Goal: Navigation & Orientation: Find specific page/section

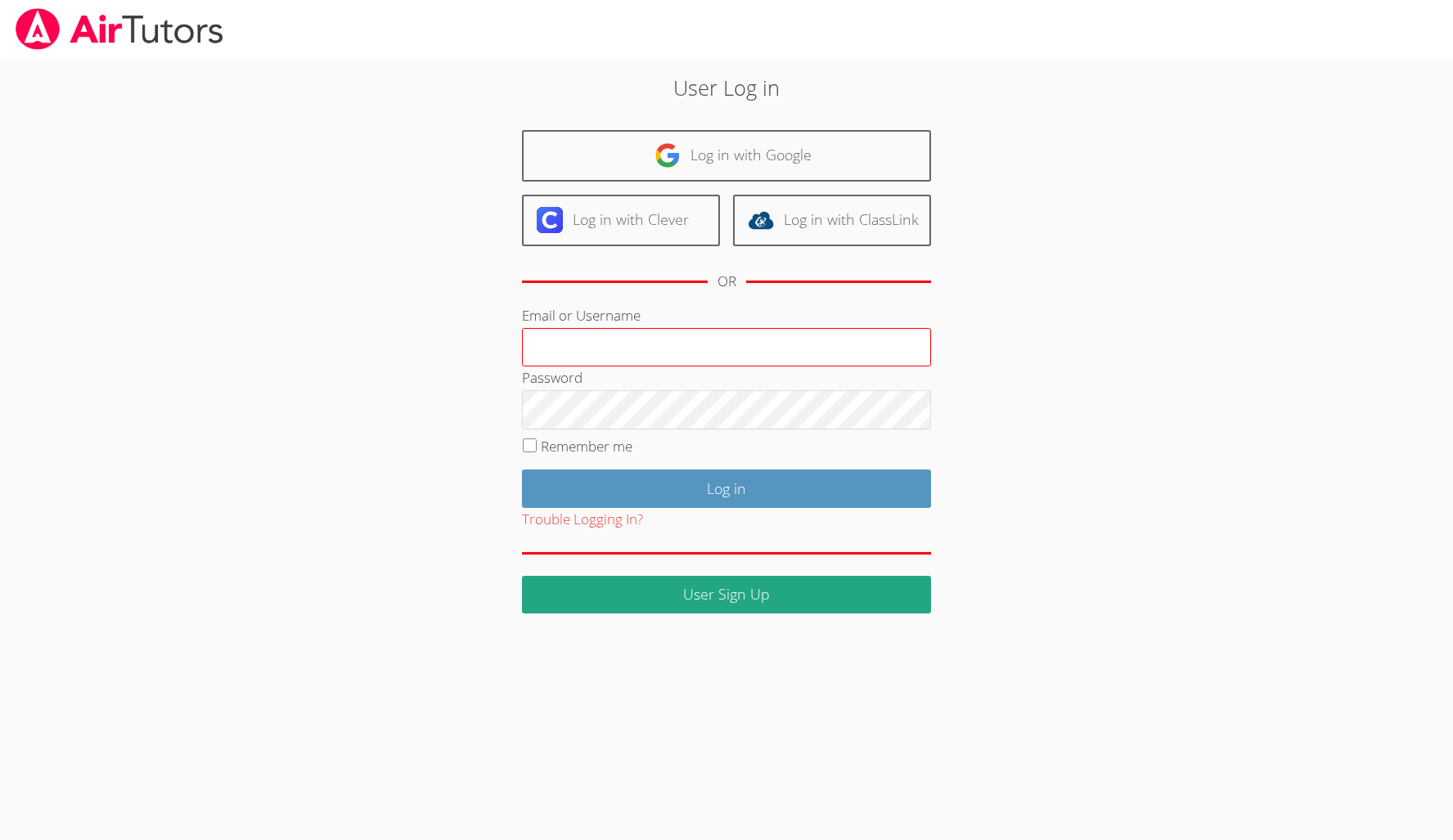
click at [653, 352] on input "Email or Username" at bounding box center [726, 348] width 409 height 39
type input "f"
type input "francouriberheinbolt@gmail.com"
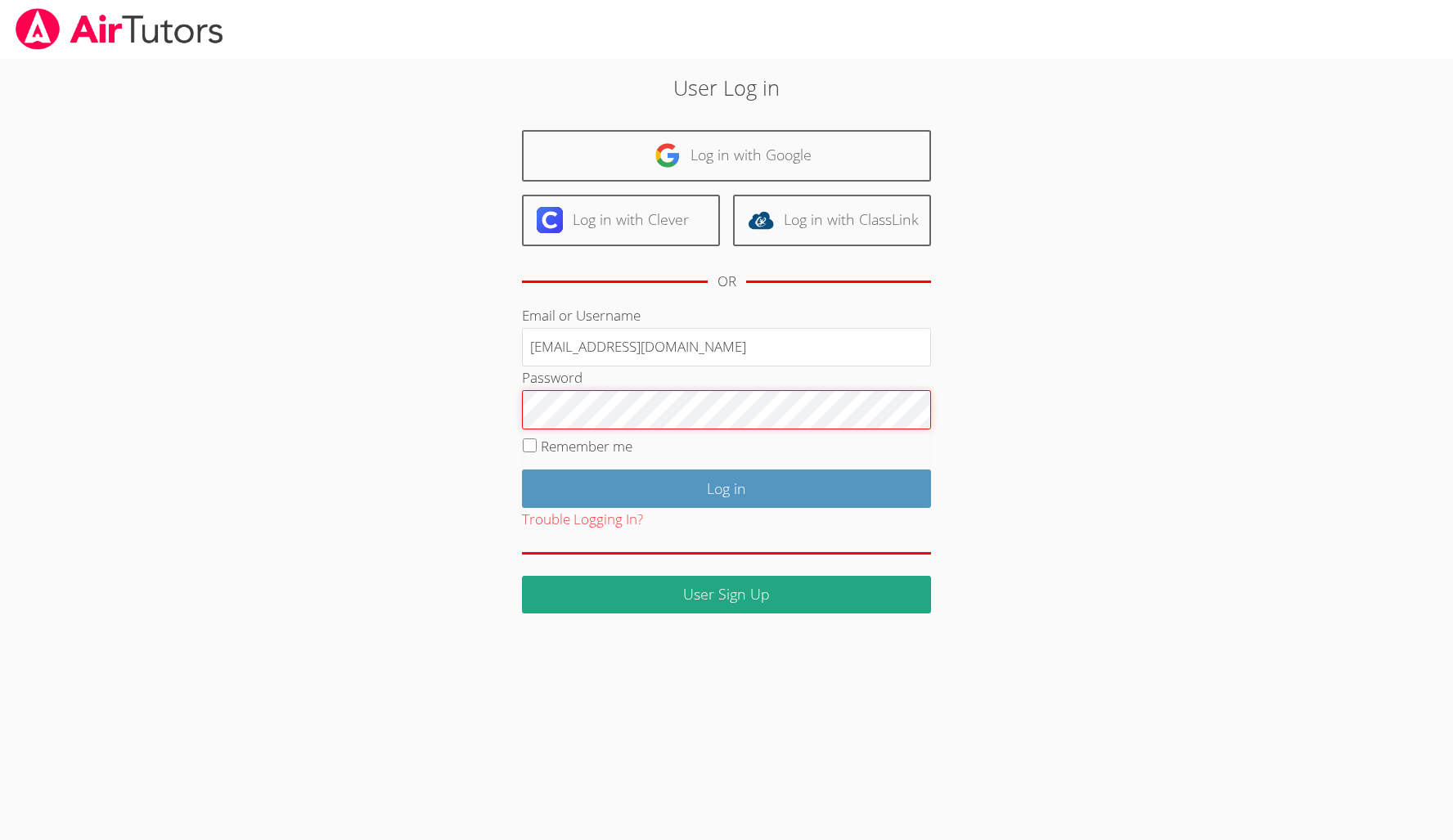
click at [726, 486] on input "Log in" at bounding box center [726, 488] width 409 height 38
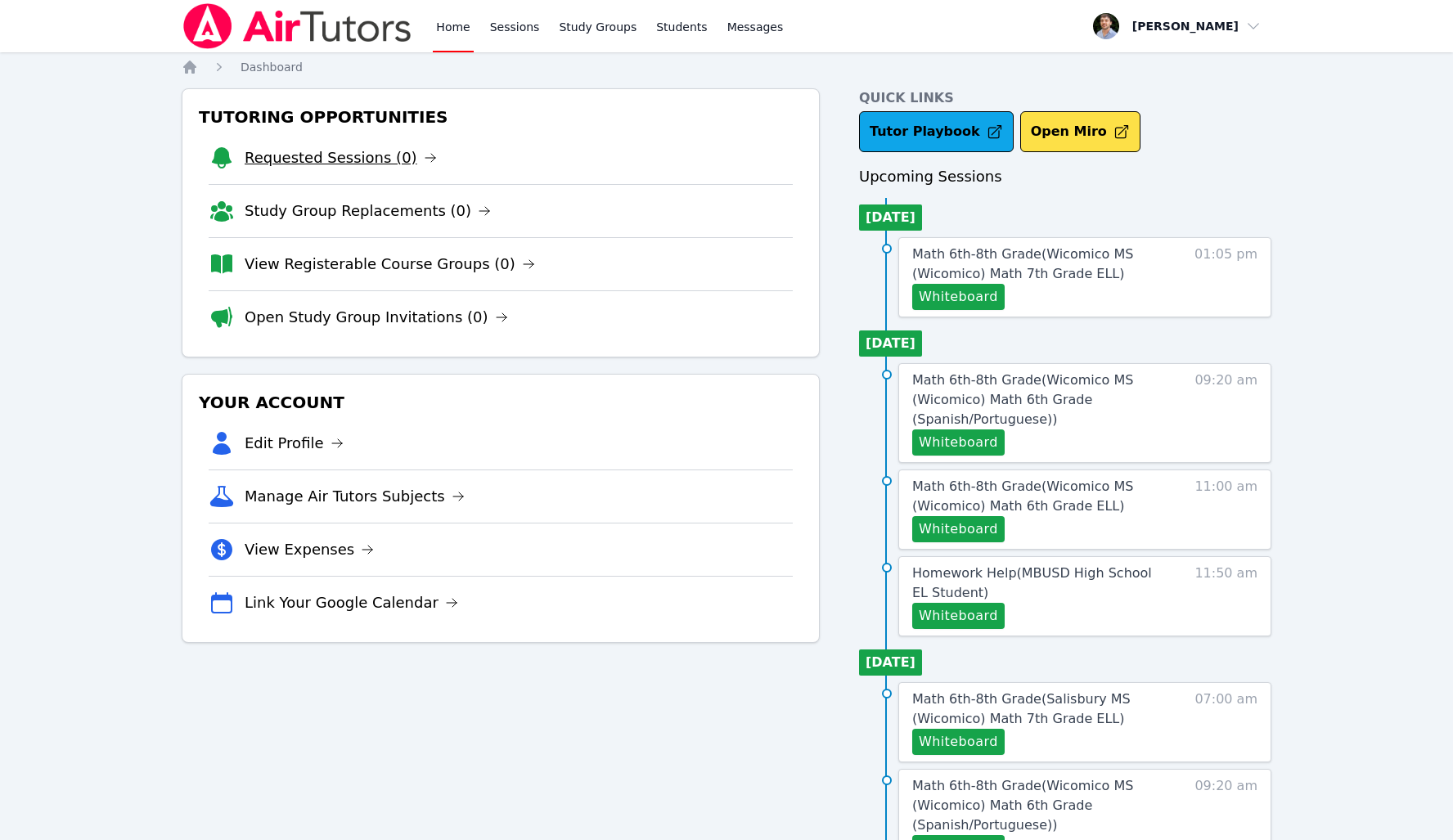
click at [314, 156] on link "Requested Sessions (0)" at bounding box center [341, 158] width 192 height 23
click at [511, 36] on link "Sessions" at bounding box center [515, 26] width 56 height 53
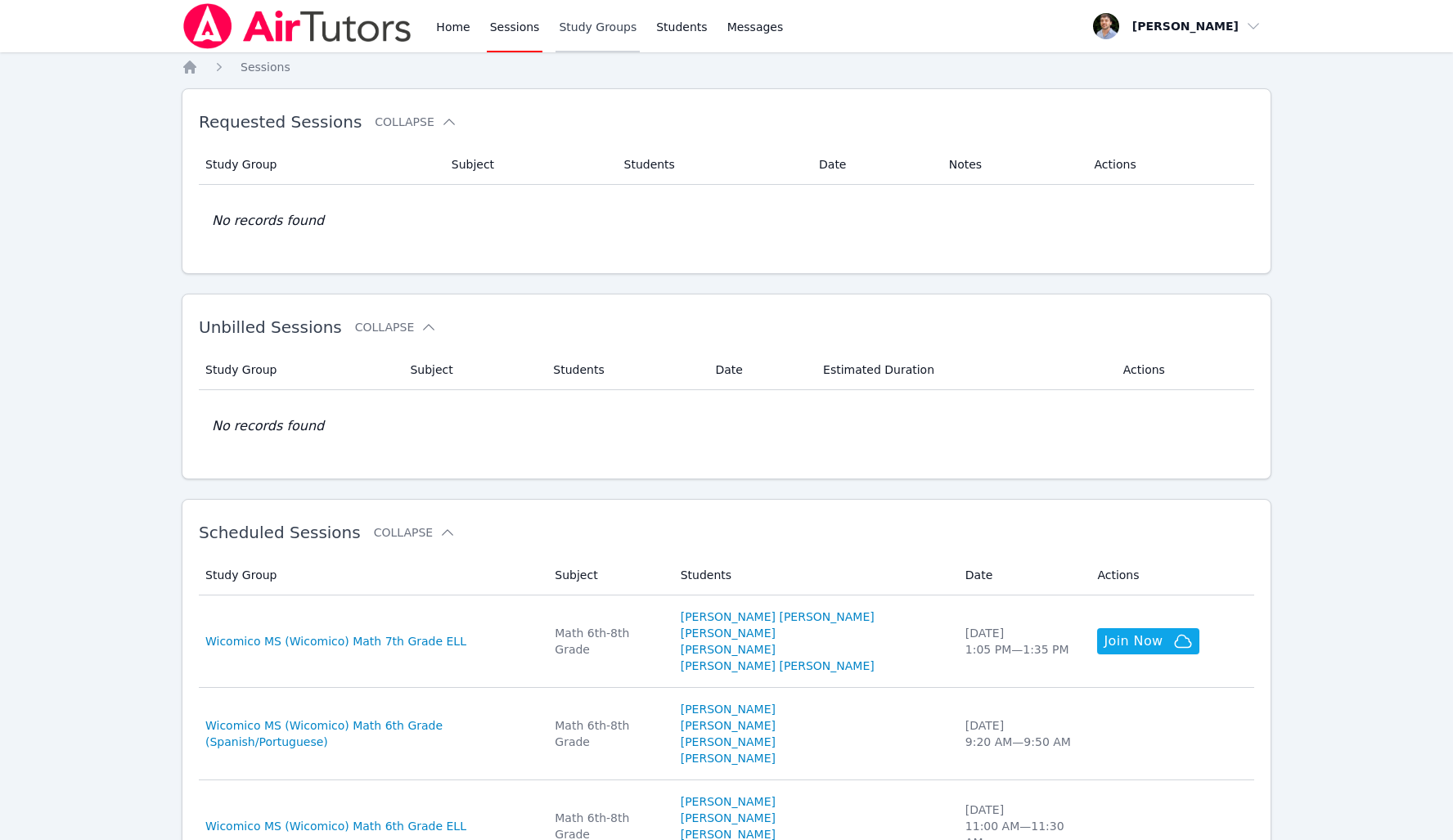
click at [583, 36] on link "Study Groups" at bounding box center [598, 26] width 84 height 53
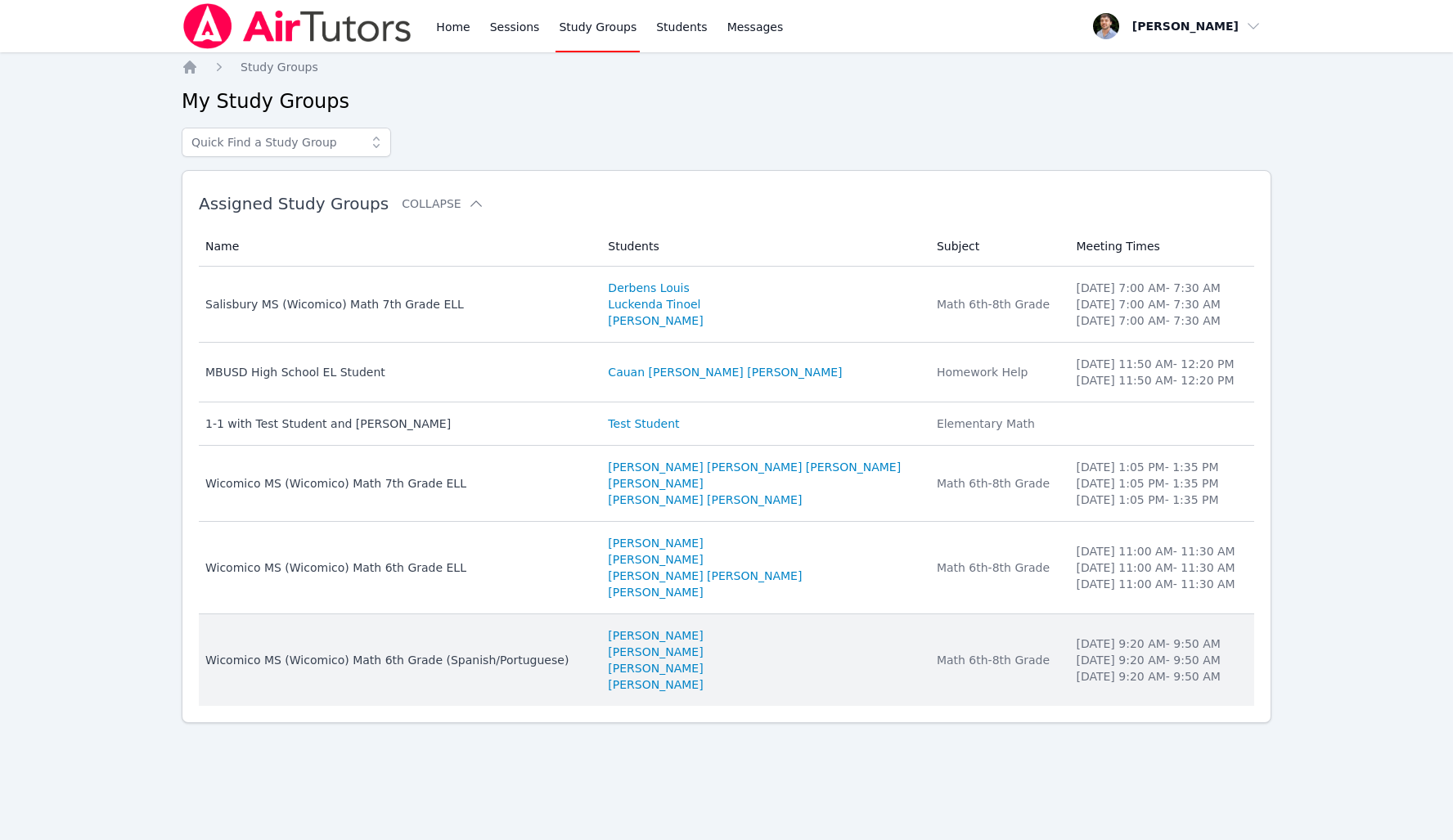
click at [842, 641] on li "[PERSON_NAME]" at bounding box center [762, 635] width 309 height 16
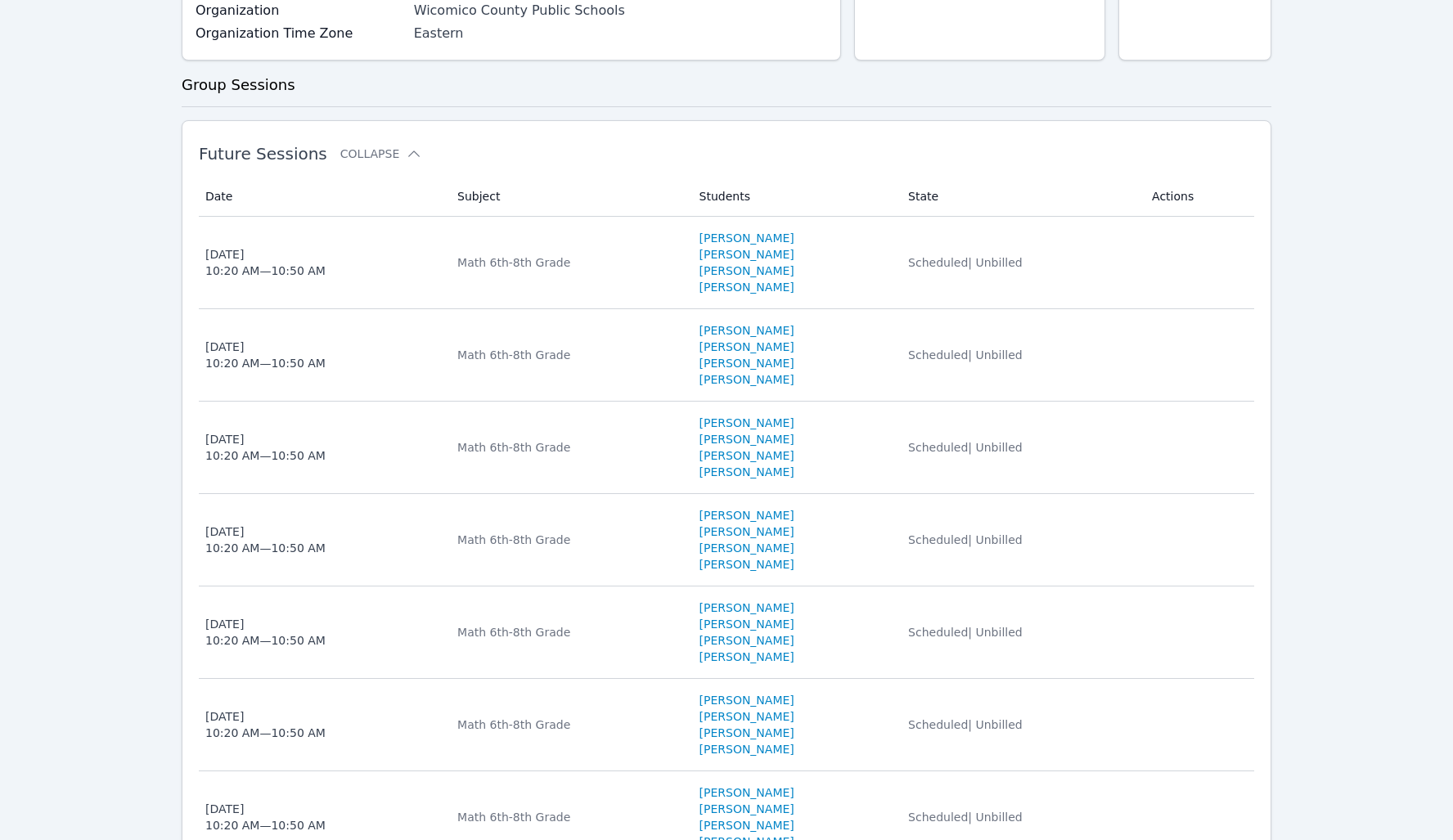
scroll to position [350, 0]
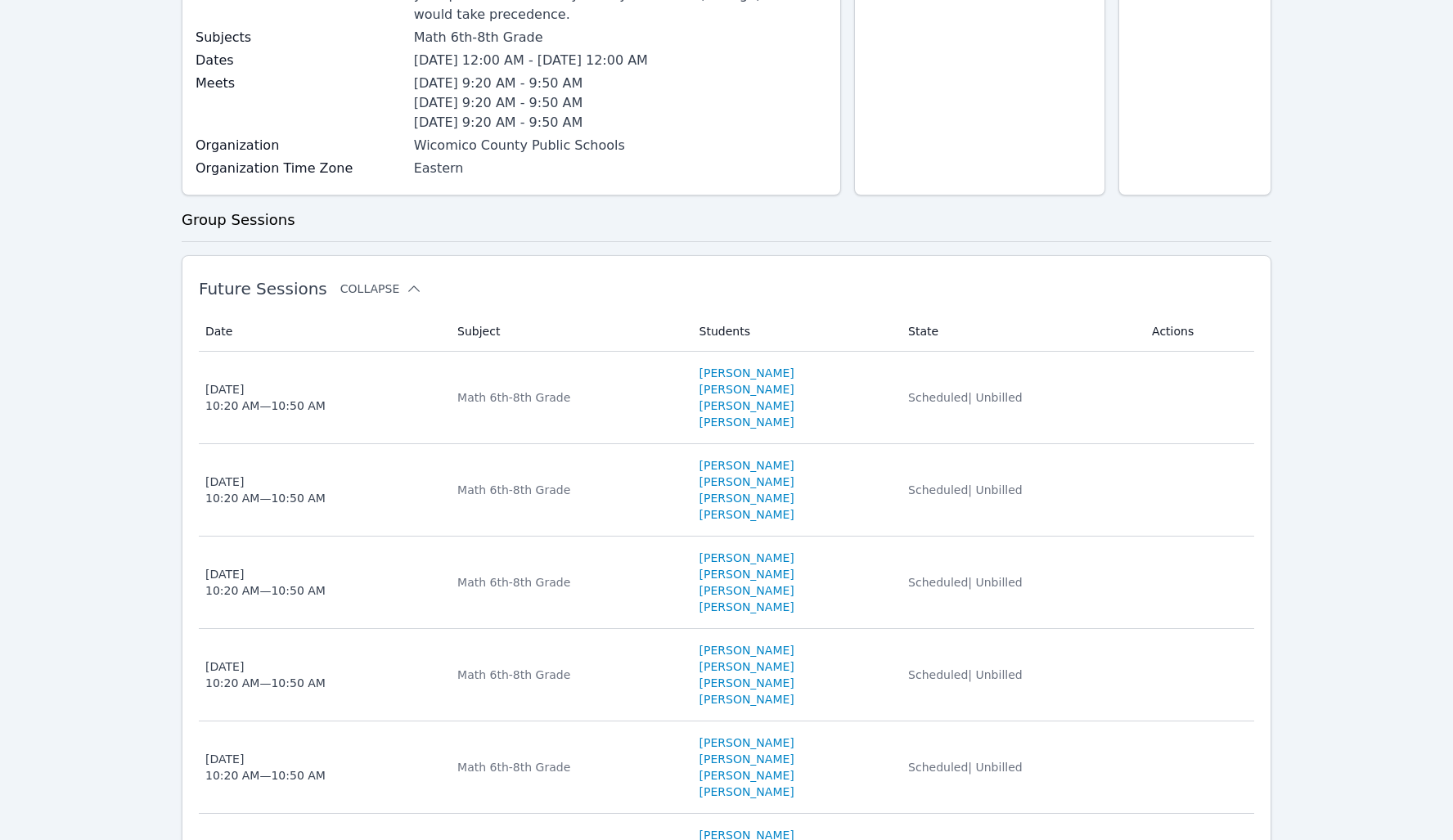
click at [390, 281] on button "Collapse" at bounding box center [381, 288] width 82 height 16
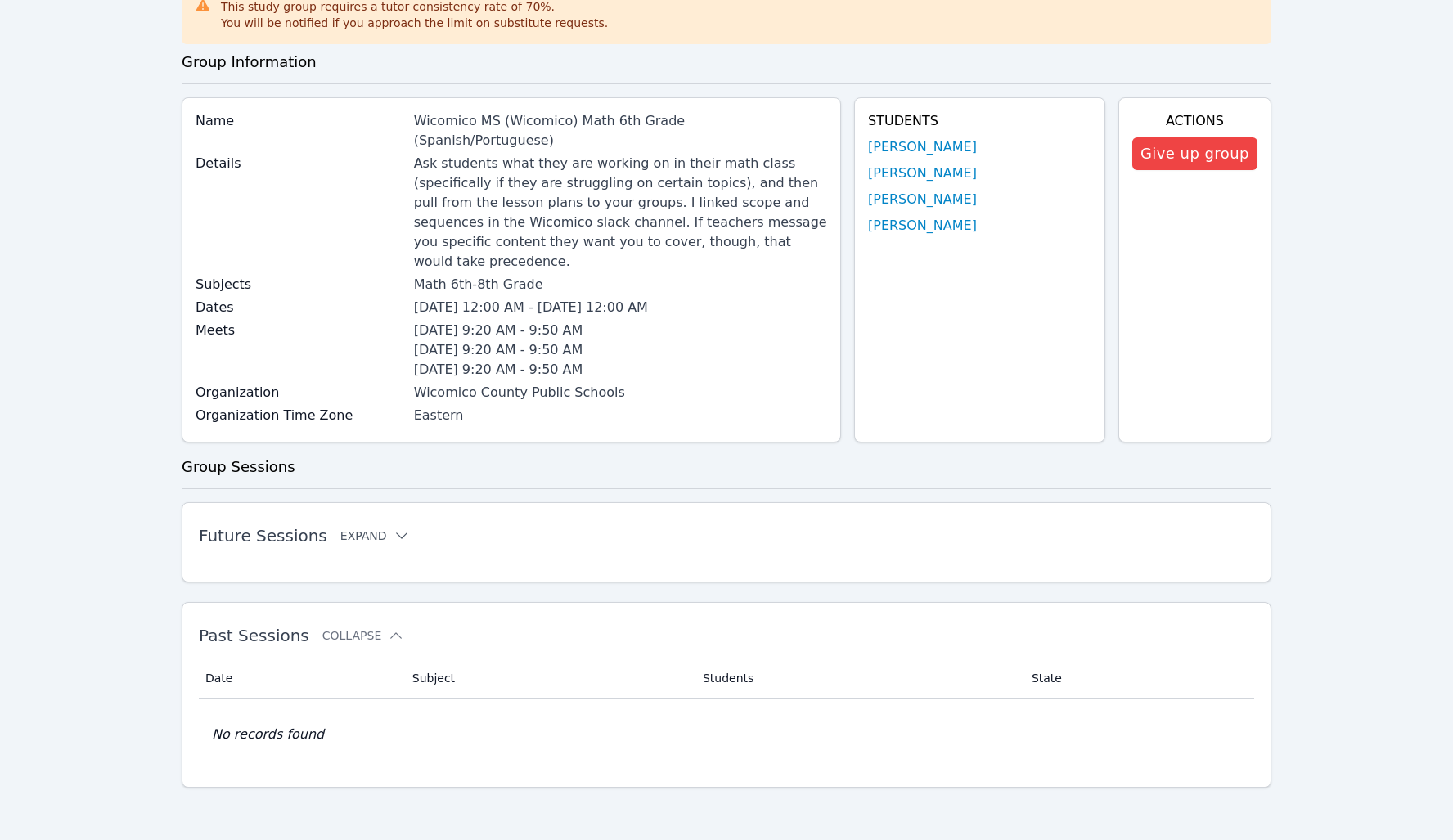
scroll to position [84, 0]
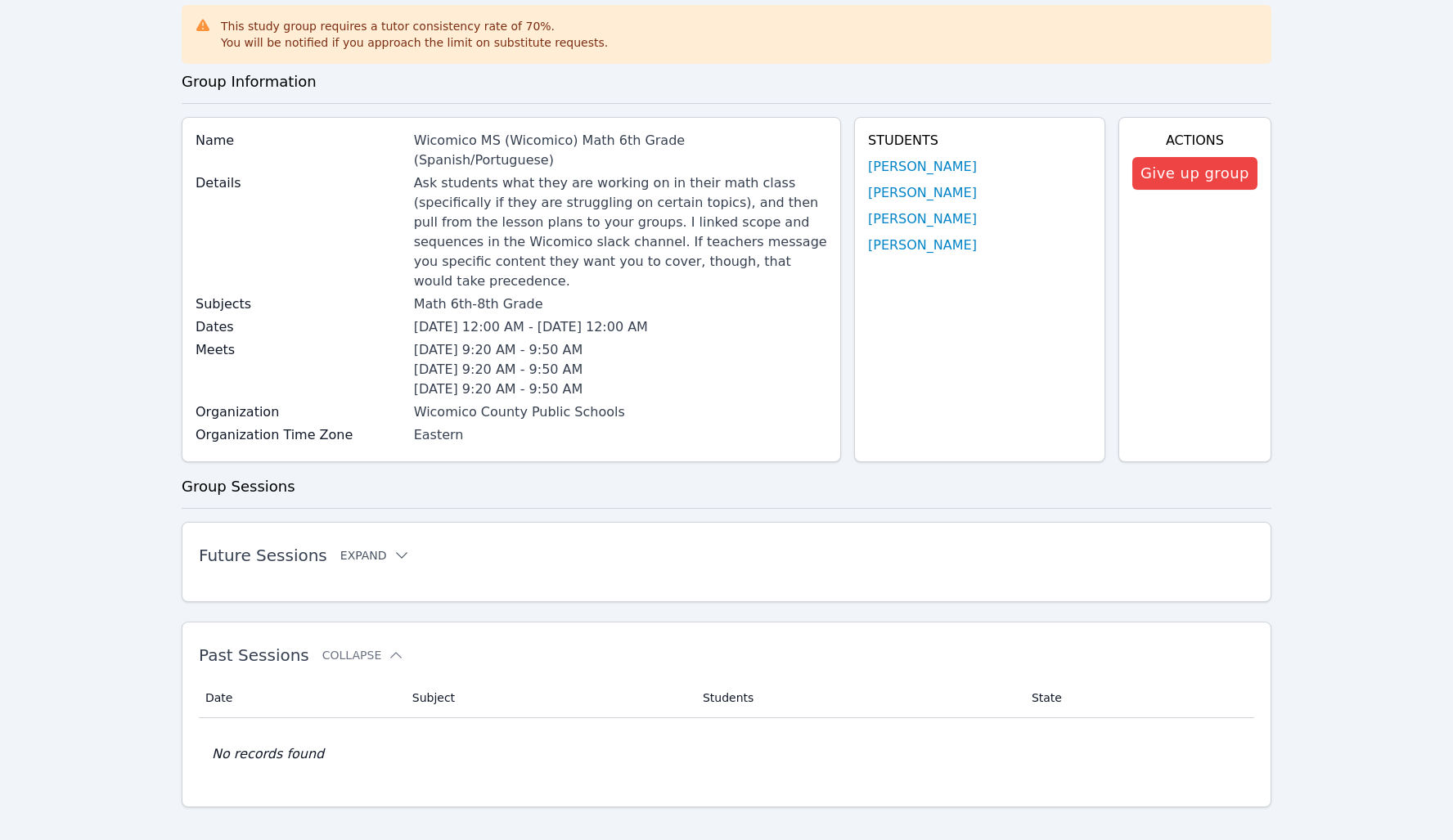
click at [380, 547] on button "Expand" at bounding box center [375, 555] width 69 height 16
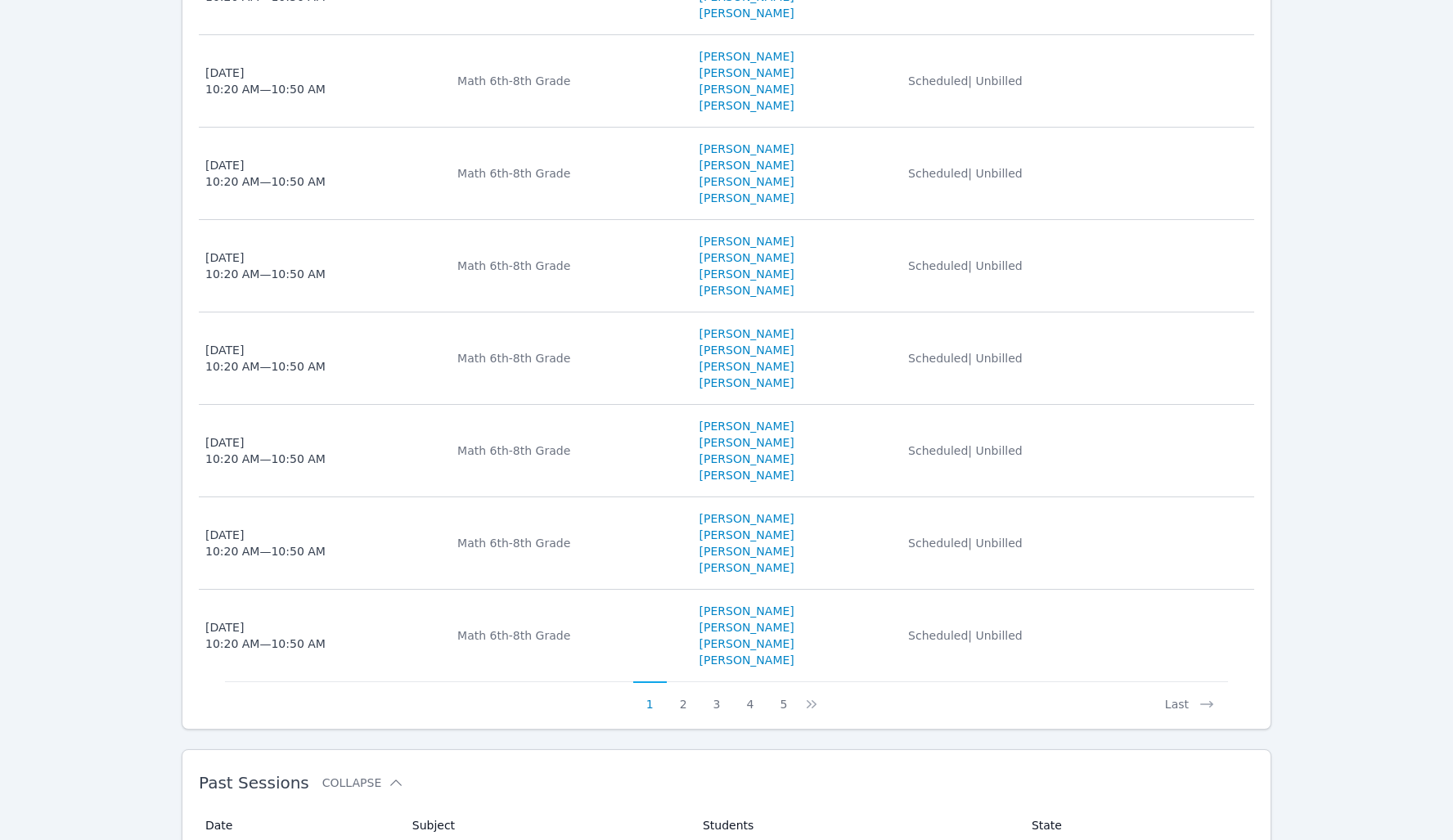
scroll to position [1072, 0]
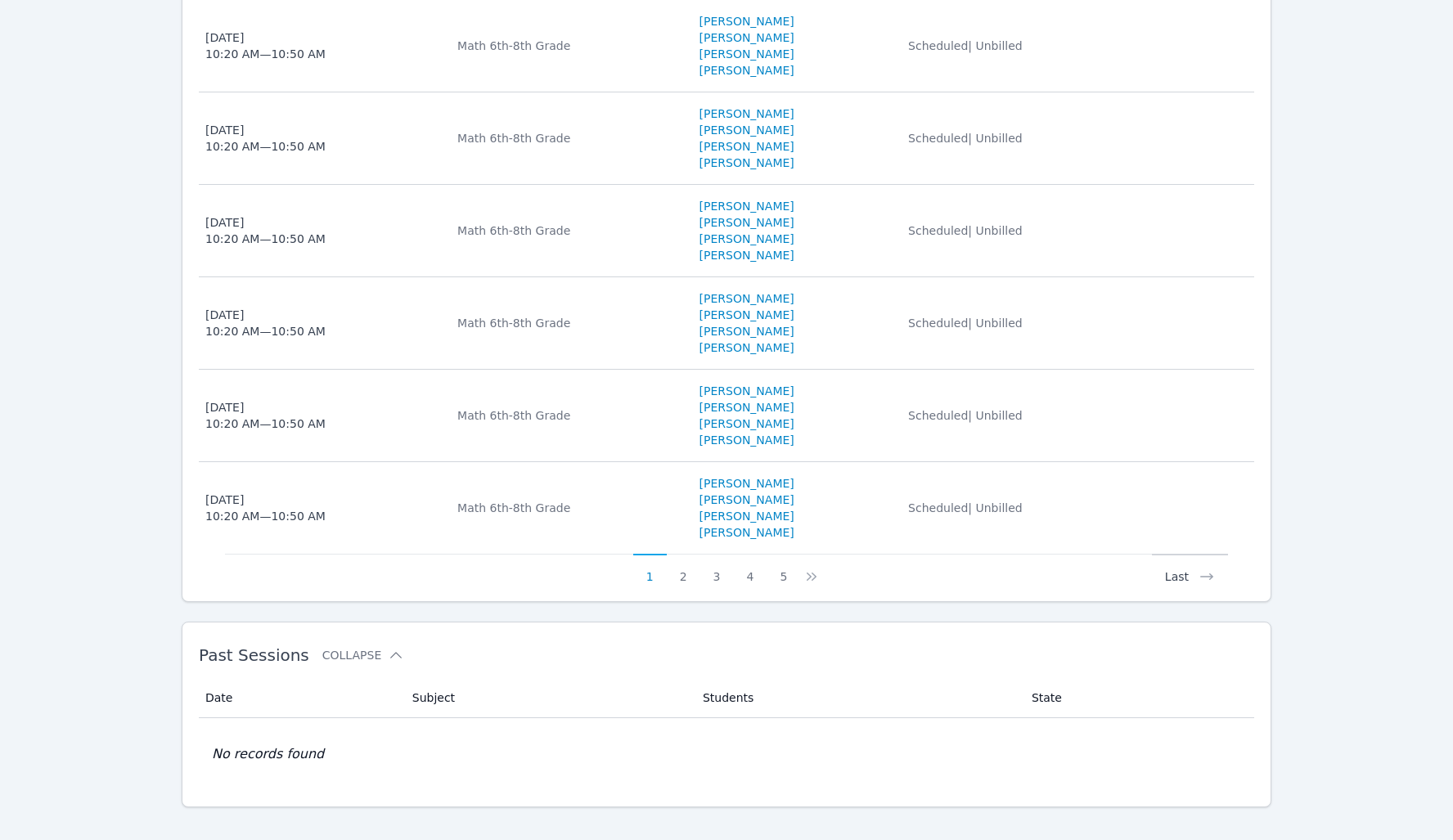
click at [1176, 557] on button "Last" at bounding box center [1189, 569] width 76 height 31
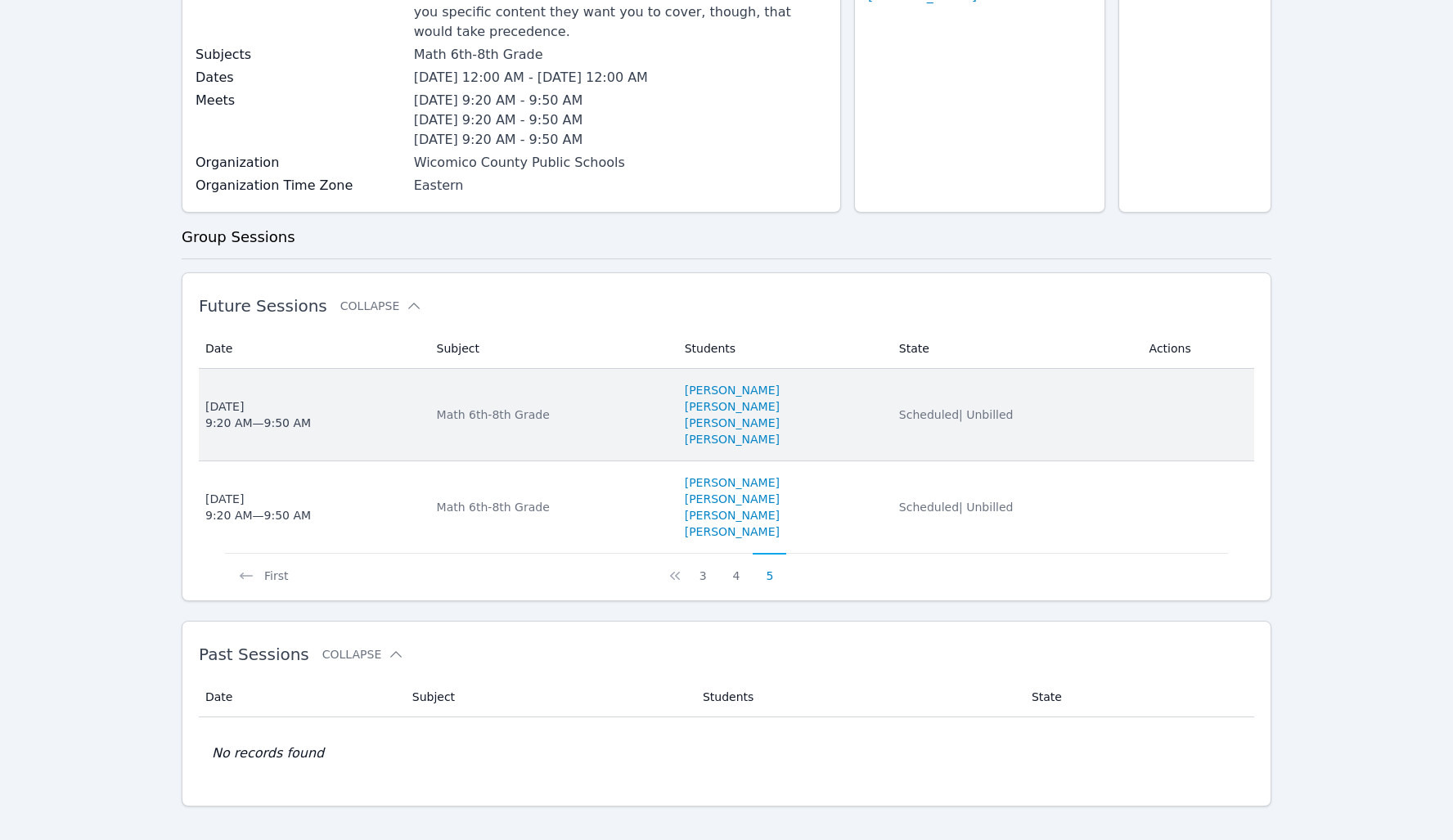
scroll to position [332, 0]
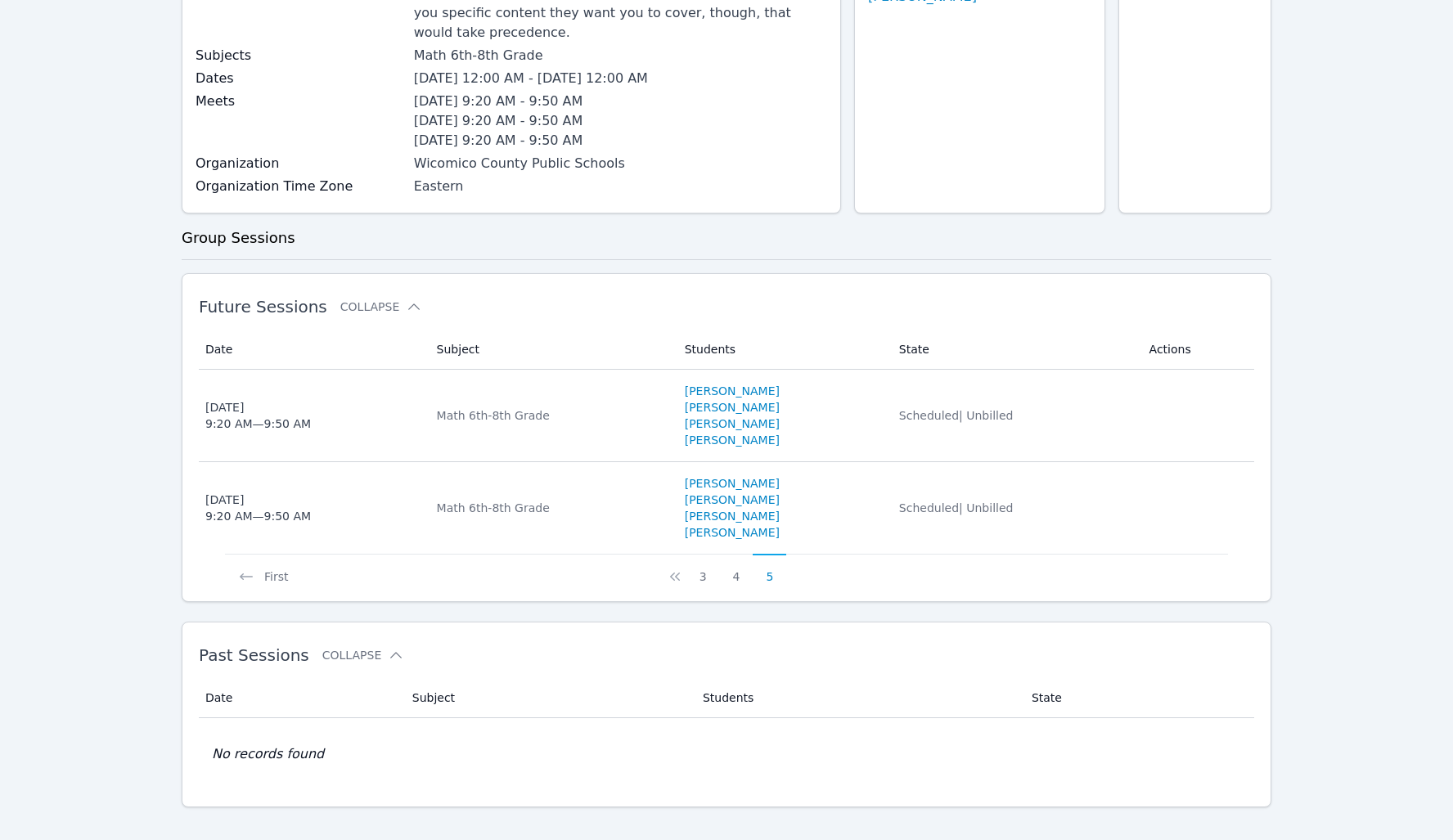
click at [1088, 239] on div "Home Study Groups Wicomico MS (Wicomico) Math 6th Grade (Spanish/Portuguese) Th…" at bounding box center [726, 293] width 1090 height 1133
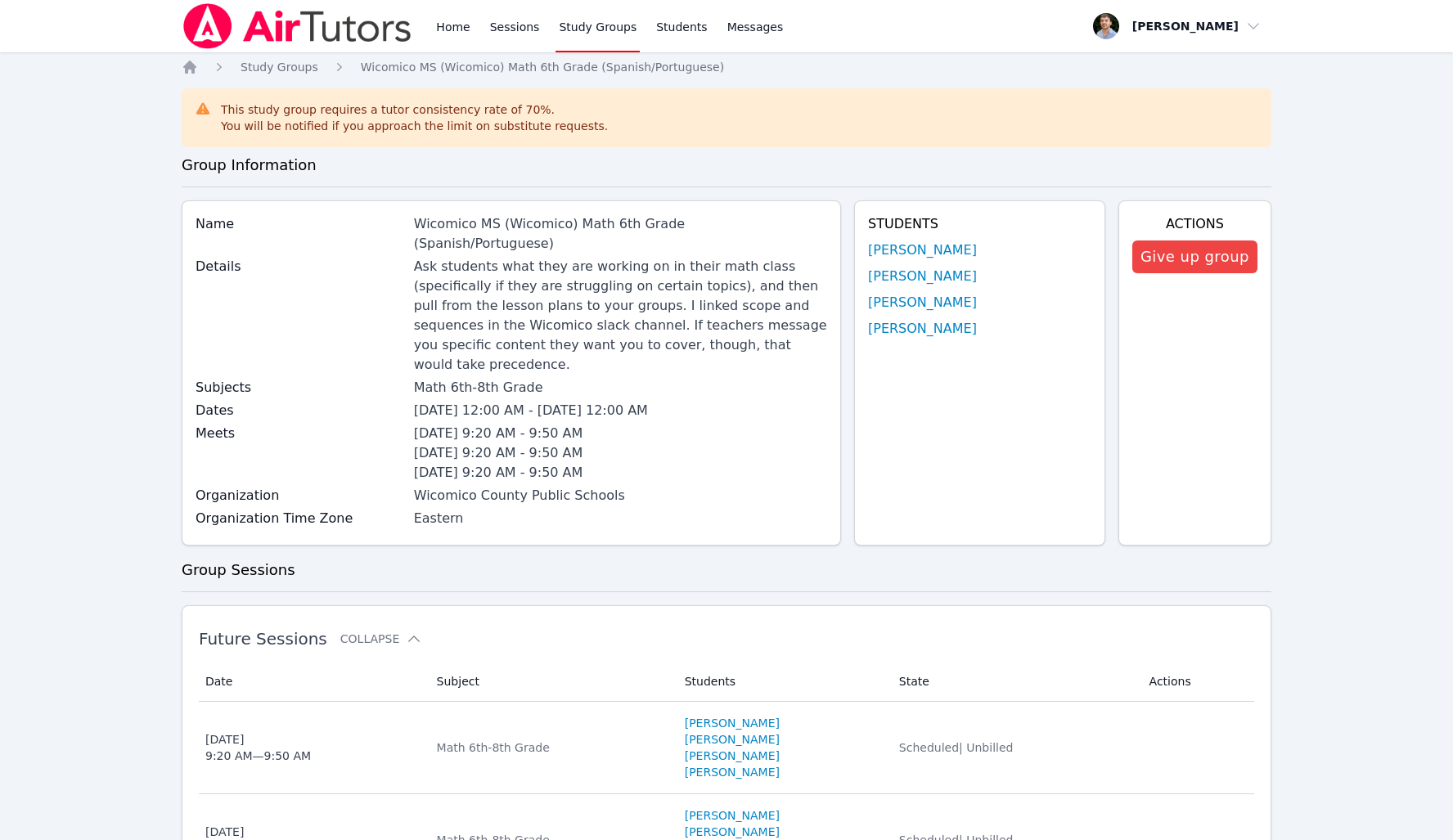
scroll to position [0, 0]
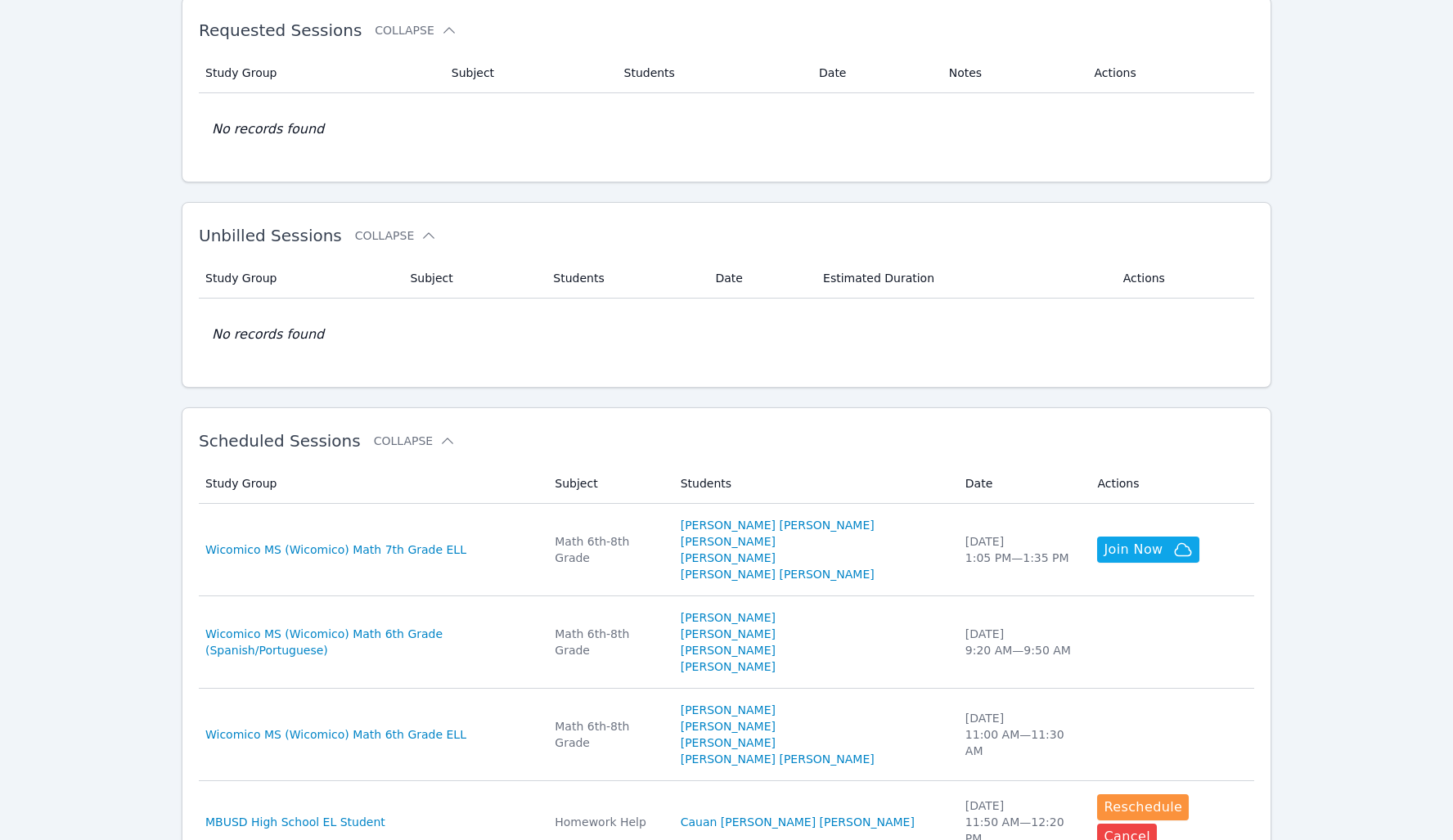
scroll to position [141, 0]
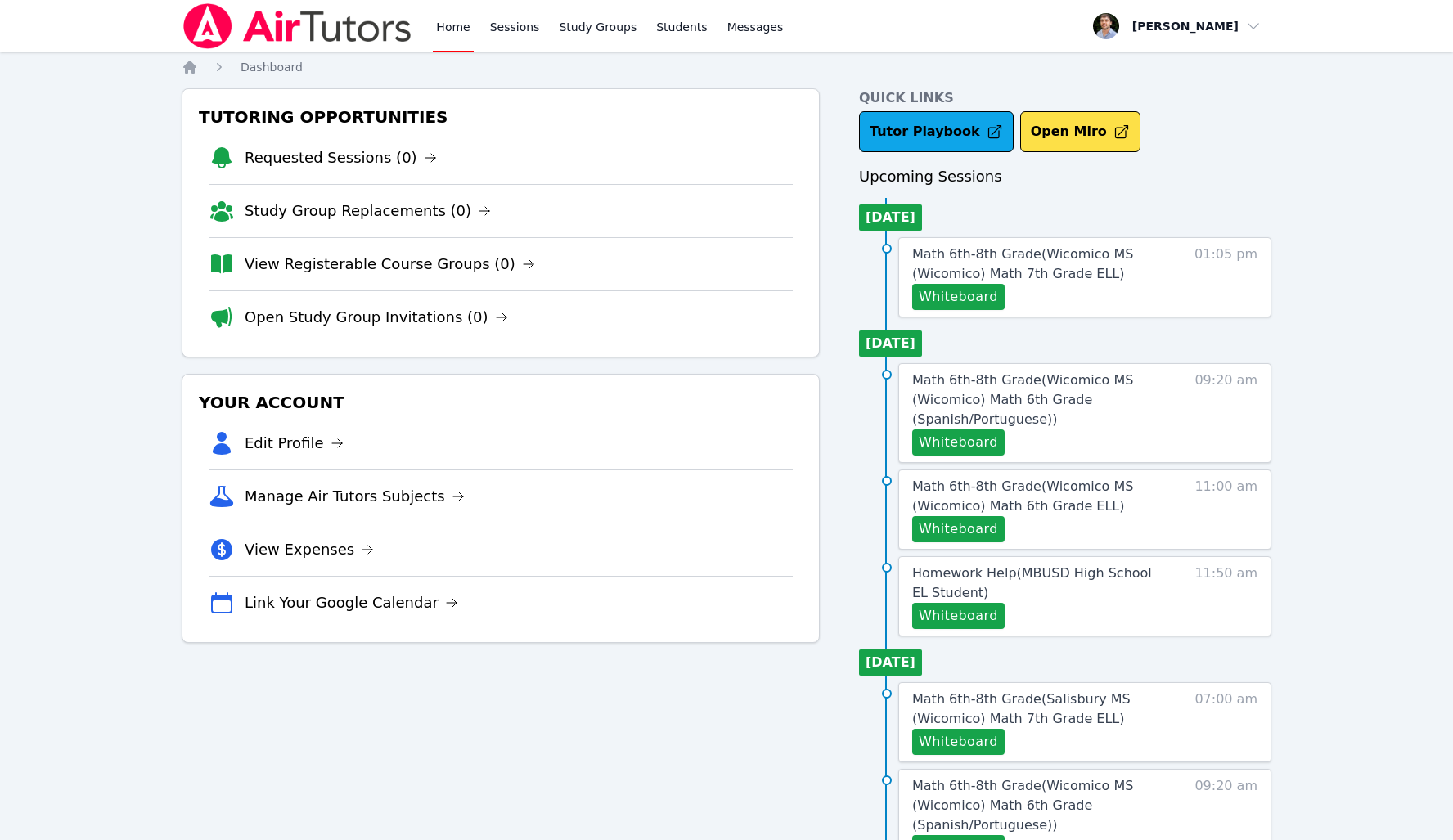
click at [1331, 498] on div "Home Sessions Study Groups Students Messages Open user menu [PERSON_NAME] Open …" at bounding box center [726, 657] width 1453 height 1314
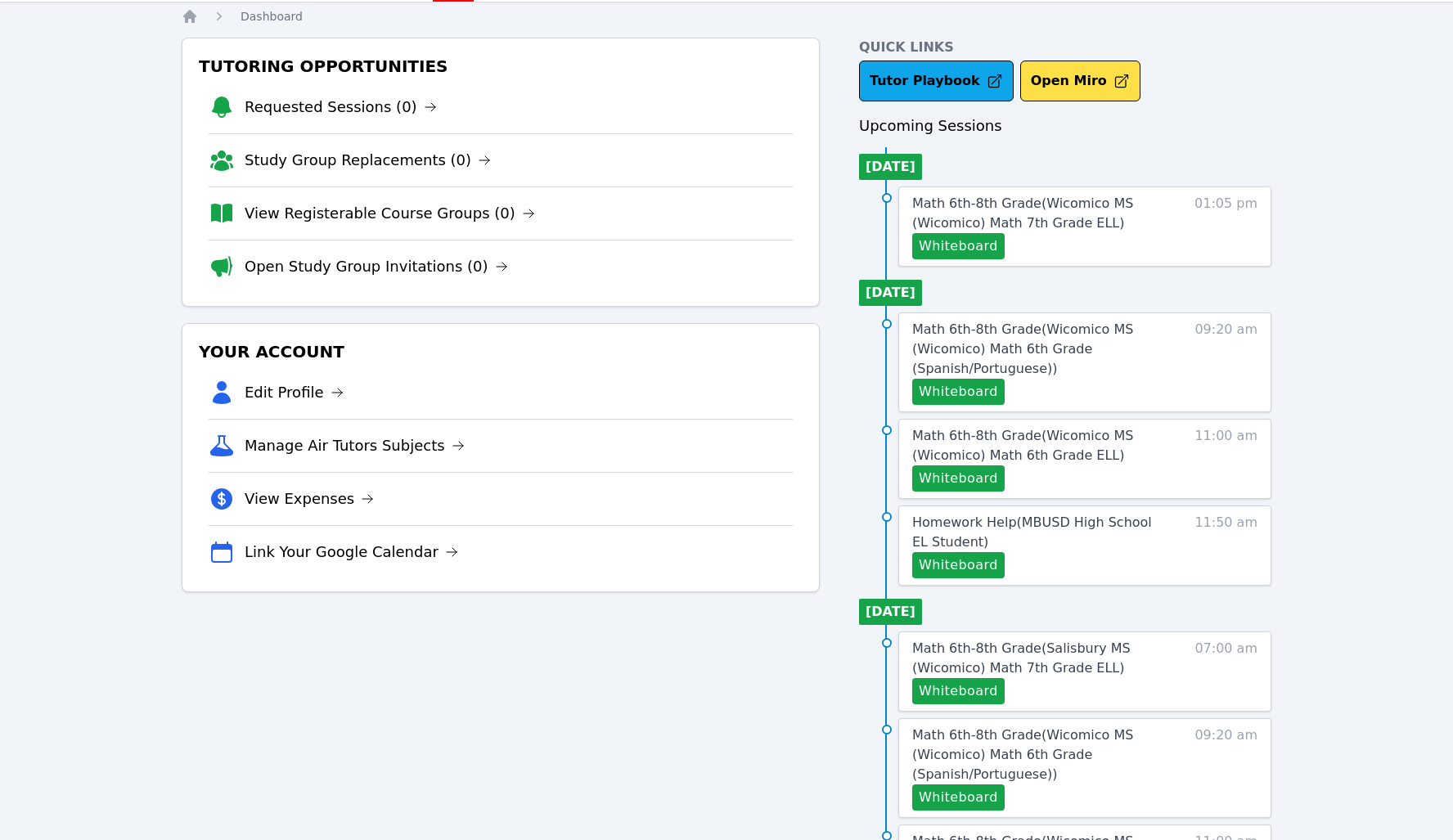
scroll to position [53, 0]
